Goal: Transaction & Acquisition: Purchase product/service

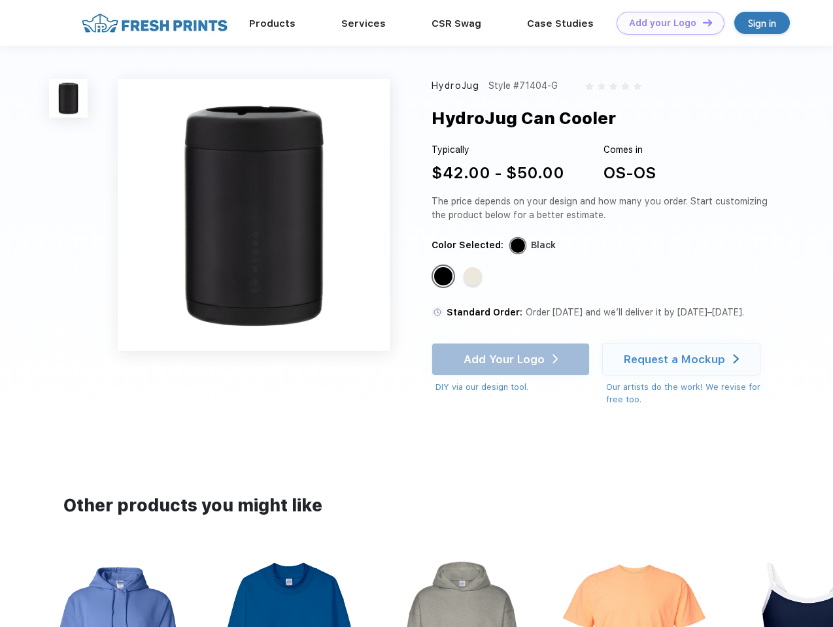
click at [665, 23] on link "Add your Logo Design Tool" at bounding box center [670, 23] width 108 height 23
click at [0, 0] on div "Design Tool" at bounding box center [0, 0] width 0 height 0
click at [701, 22] on link "Add your Logo Design Tool" at bounding box center [670, 23] width 108 height 23
click at [69, 98] on img at bounding box center [68, 98] width 39 height 39
click at [444, 277] on div "Standard Color" at bounding box center [443, 276] width 18 height 18
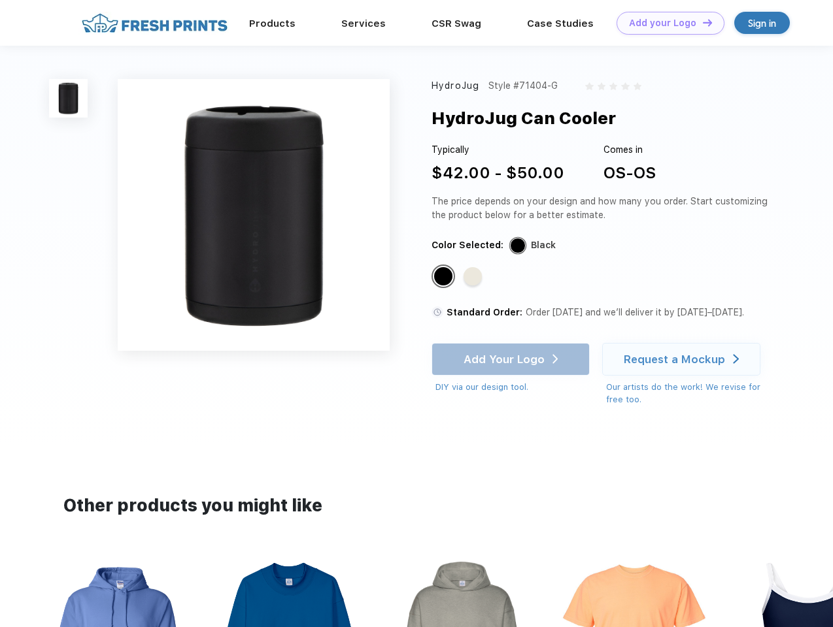
click at [474, 277] on div "Standard Color" at bounding box center [472, 276] width 18 height 18
click at [512, 359] on div "Add Your Logo DIY via our design tool. Ah shoot! This product isn't up in our d…" at bounding box center [510, 368] width 158 height 51
click at [683, 359] on div "Request a Mockup" at bounding box center [673, 359] width 101 height 13
